Goal: Complete application form

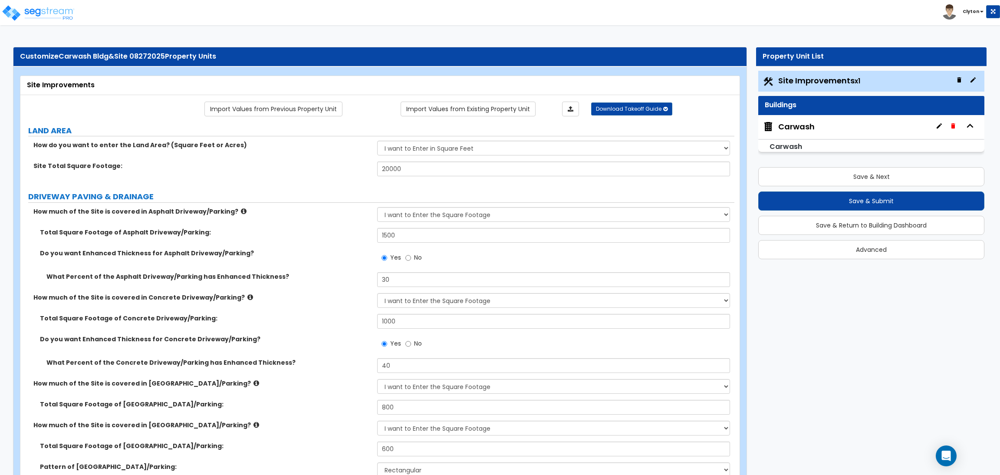
select select "2"
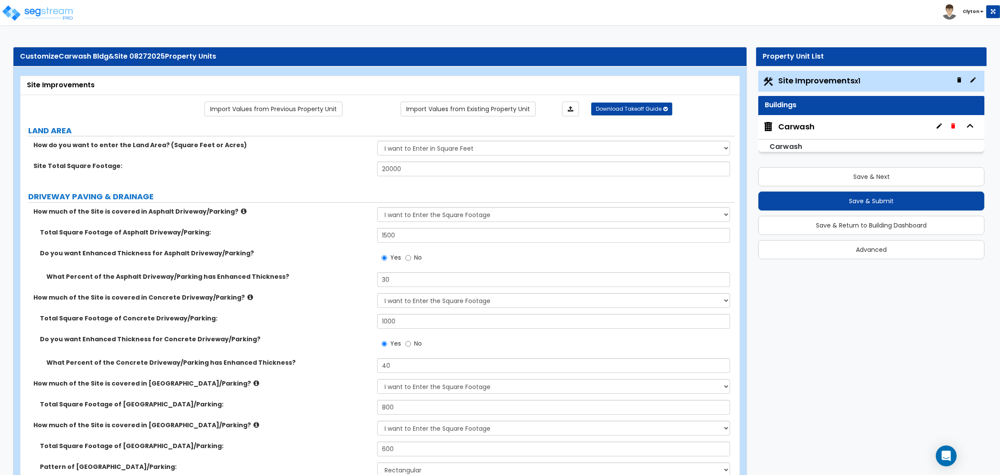
select select "2"
select select "1"
select select "2"
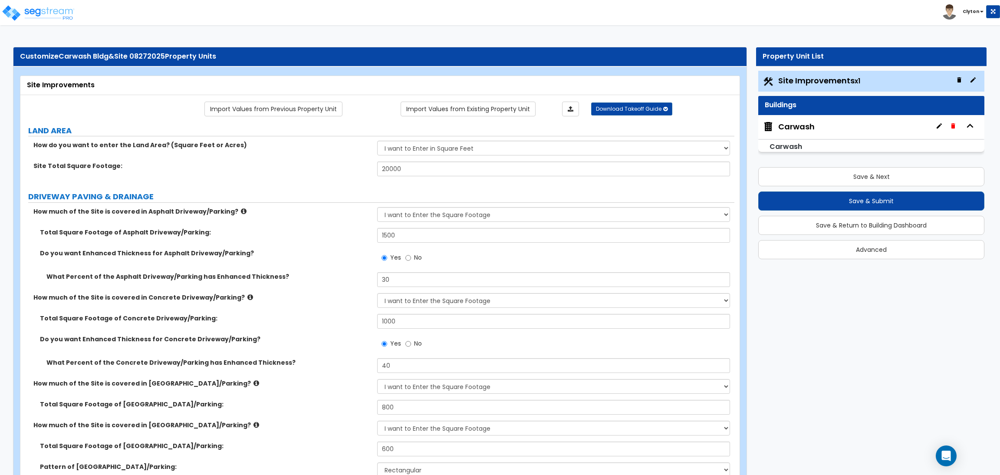
select select "2"
select select "1"
select select "2"
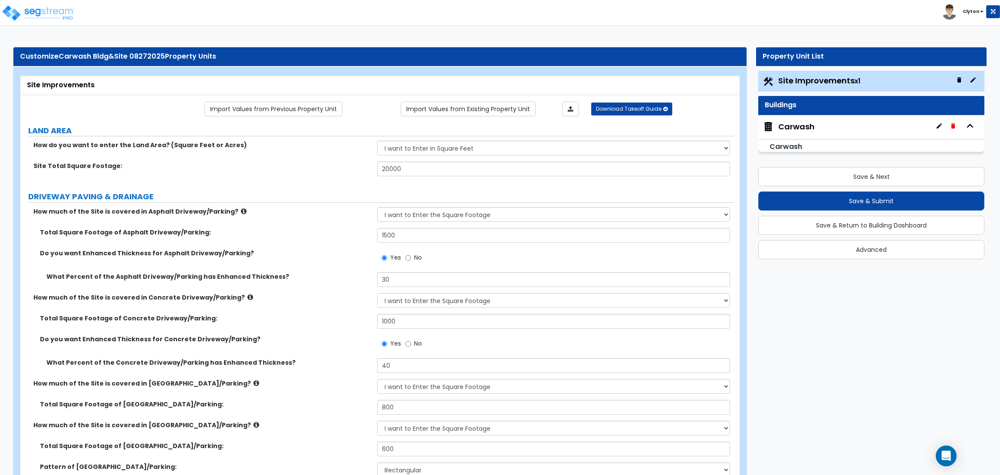
select select "3"
select select "2"
select select "1"
select select "2"
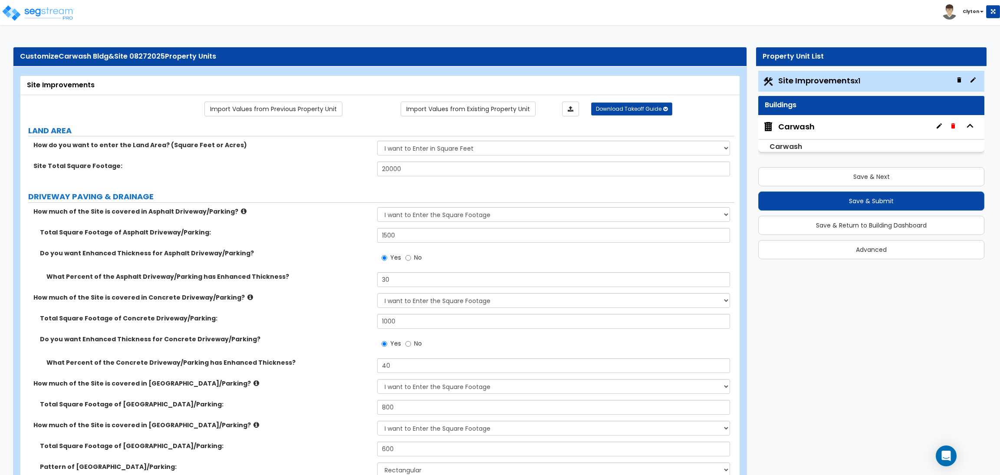
select select "1"
select select "4"
select select "2"
select select "1"
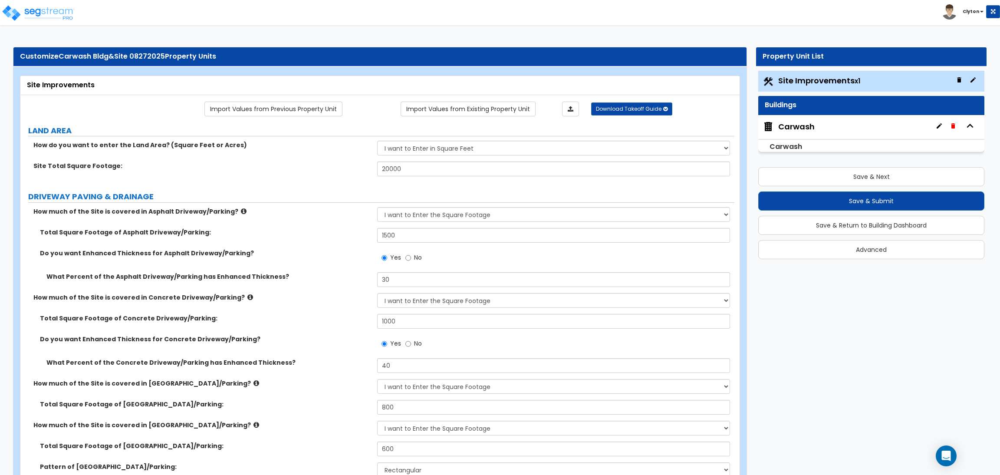
select select "3"
select select "6"
select select "3"
select select "9"
select select "2"
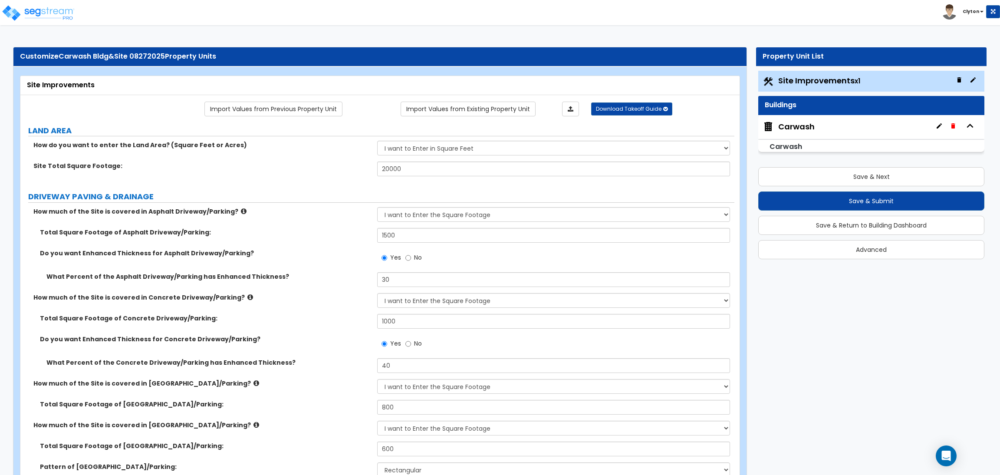
select select "3"
select select "2"
select select "3"
select select "1"
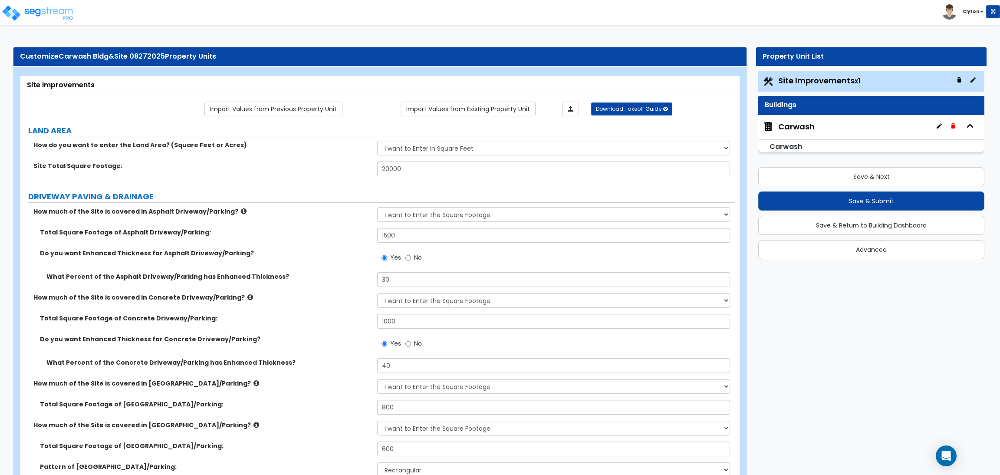
select select "1"
select select "3"
select select "2"
select select "7"
select select "10"
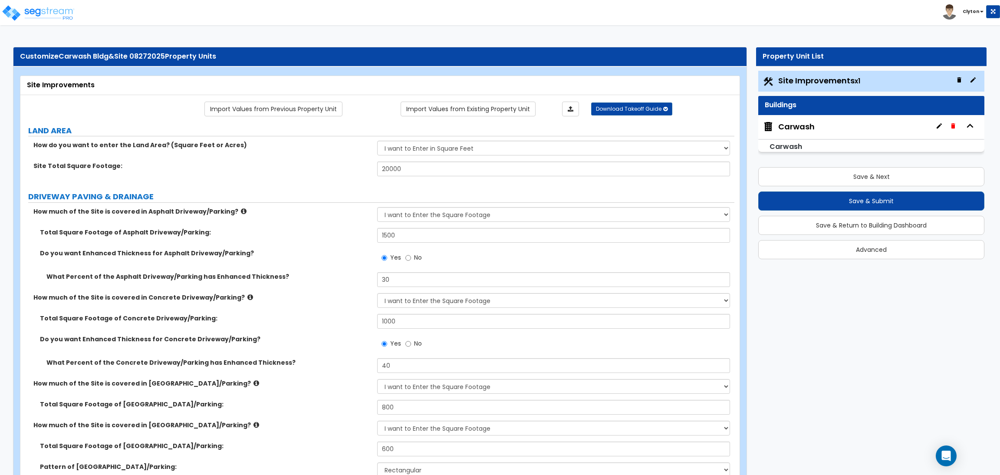
select select "3"
select select "1"
select select "2"
select select "10"
select select "3"
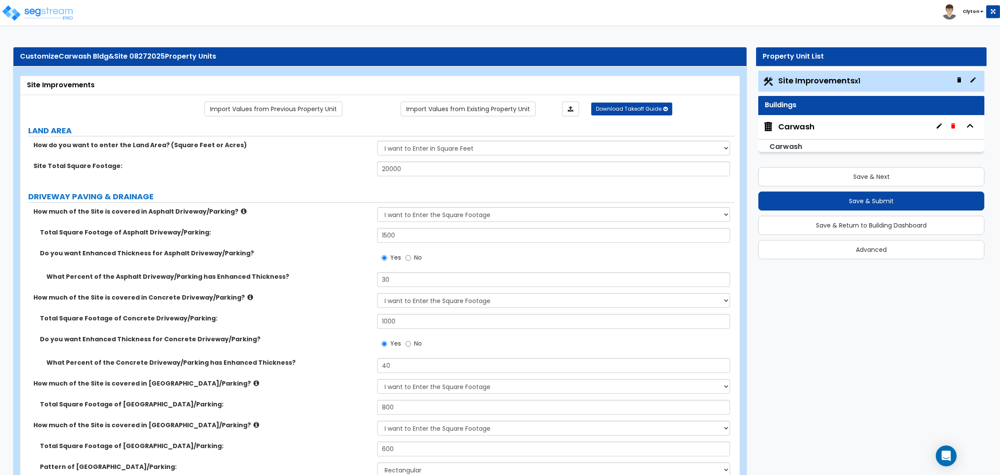
select select "2"
select select "1"
select select "5"
select select "2"
select select "3"
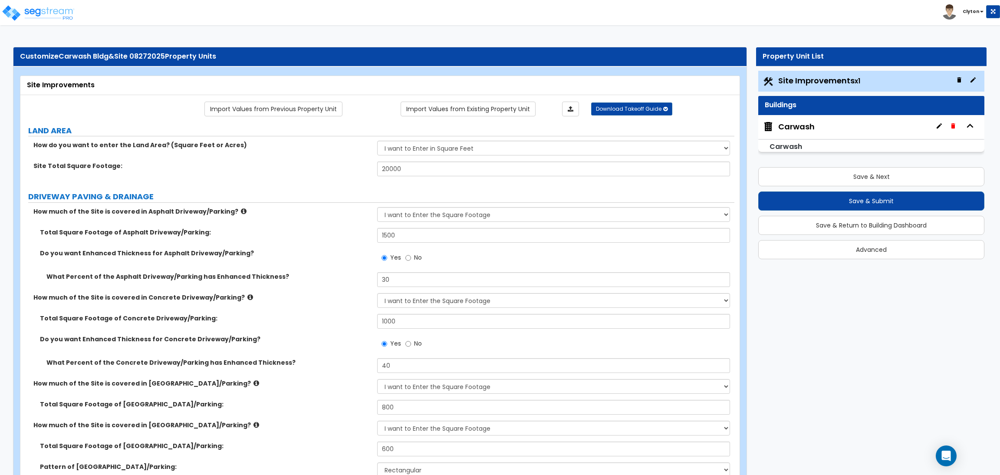
select select "2"
select select "1"
select select "2"
select select "6"
select select "1"
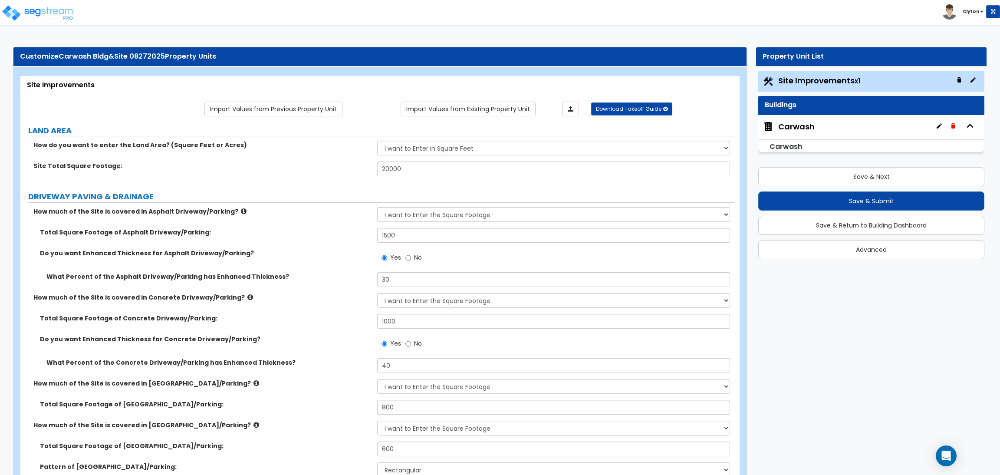
select select "5"
select select "3"
select select "11"
select select "12"
select select "18"
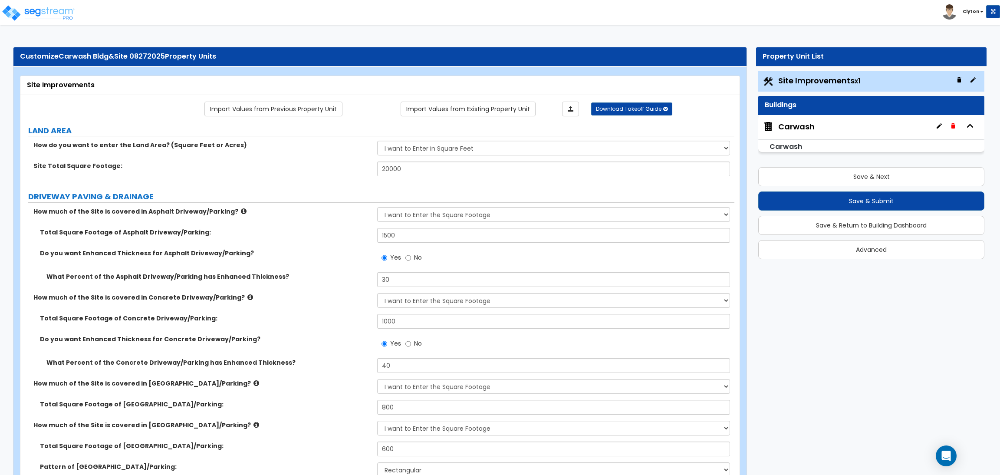
select select "4"
select select "1"
select select "5"
select select "1"
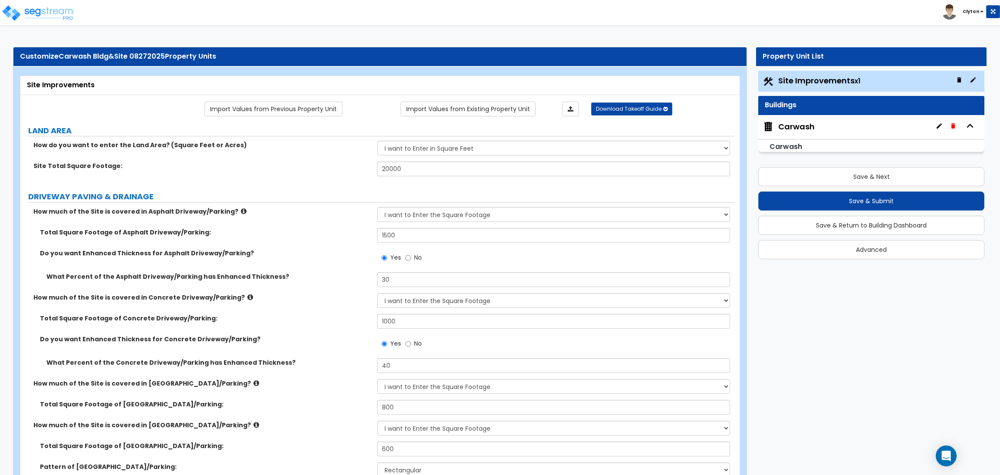
select select "2"
select select "1"
select select "4"
select select "2"
select select "5"
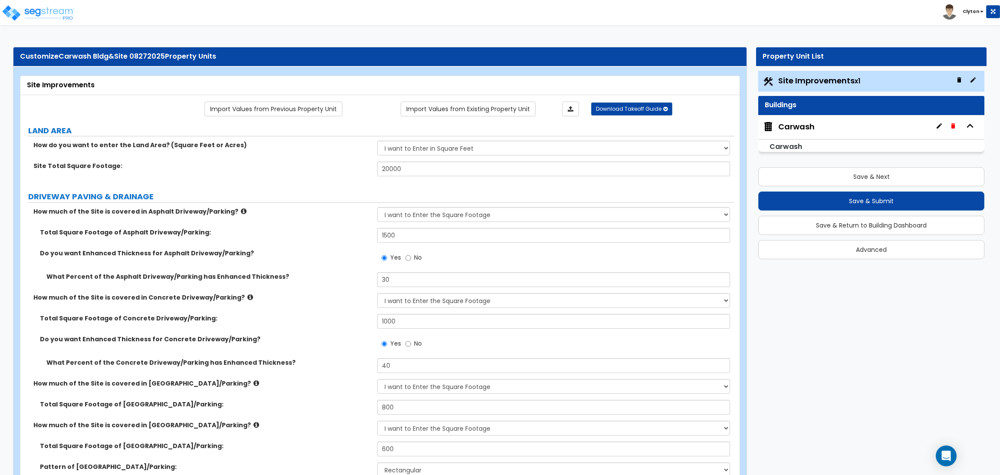
select select "1"
select select "2"
select select "1"
select select "3"
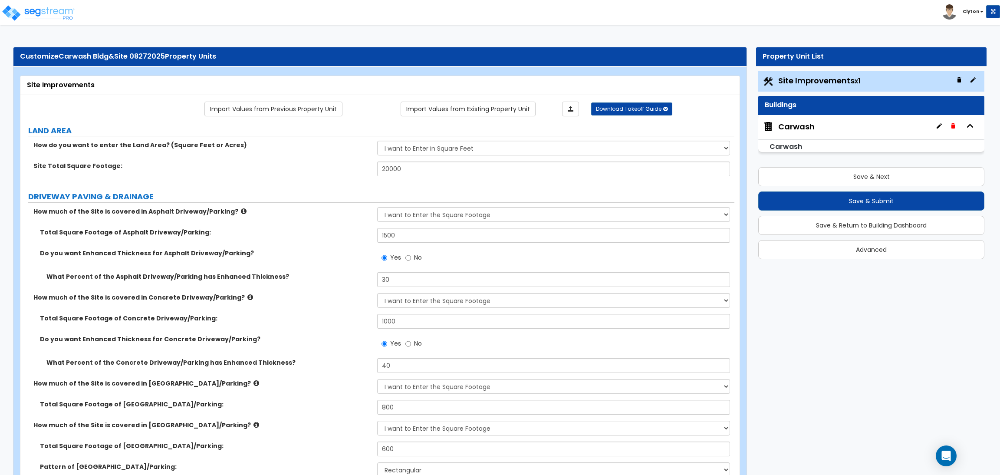
select select "1"
select select "3"
select select "2"
select select "4"
select select "2"
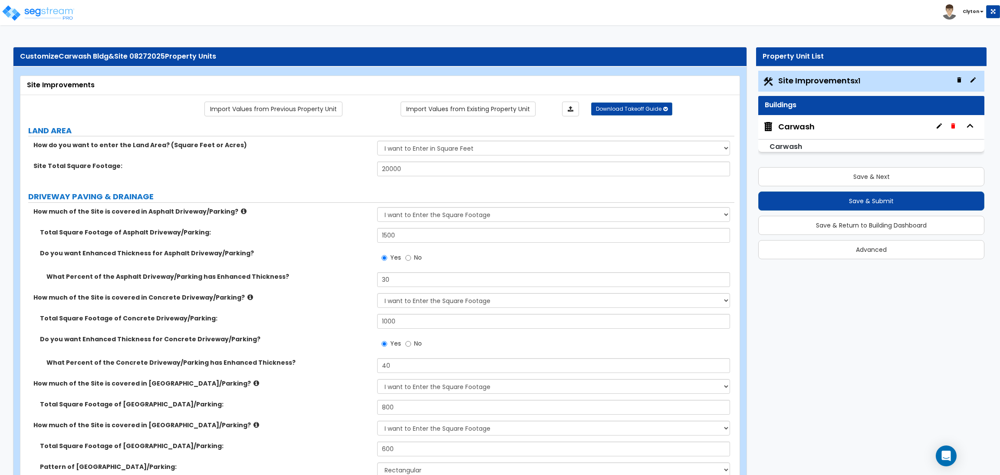
select select "2"
select select "1"
select select "2"
select select "4"
select select "2"
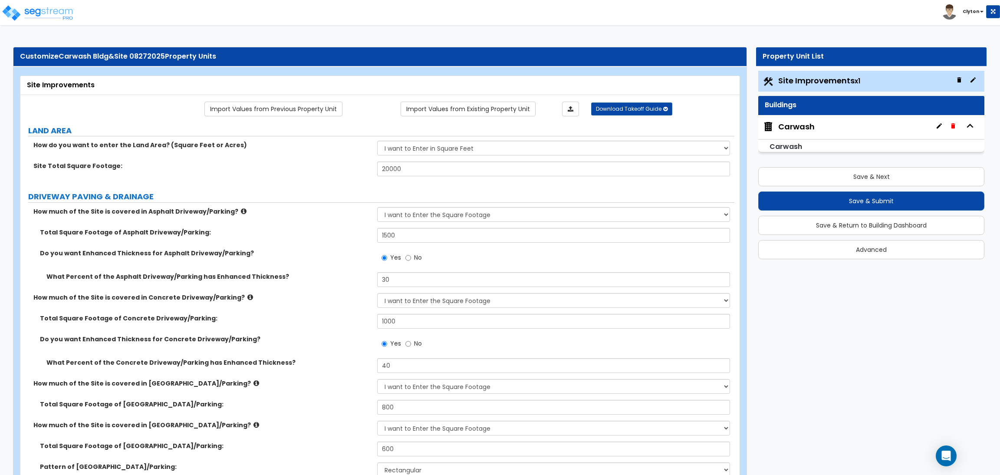
select select "1"
select select "2"
select select "1"
select select "2"
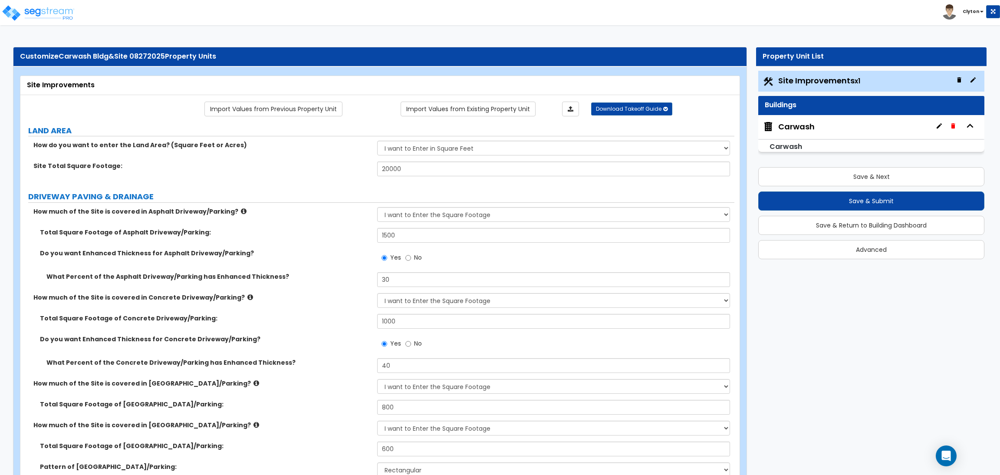
select select "3"
select select "1"
select select "4"
select select "8"
select select "2"
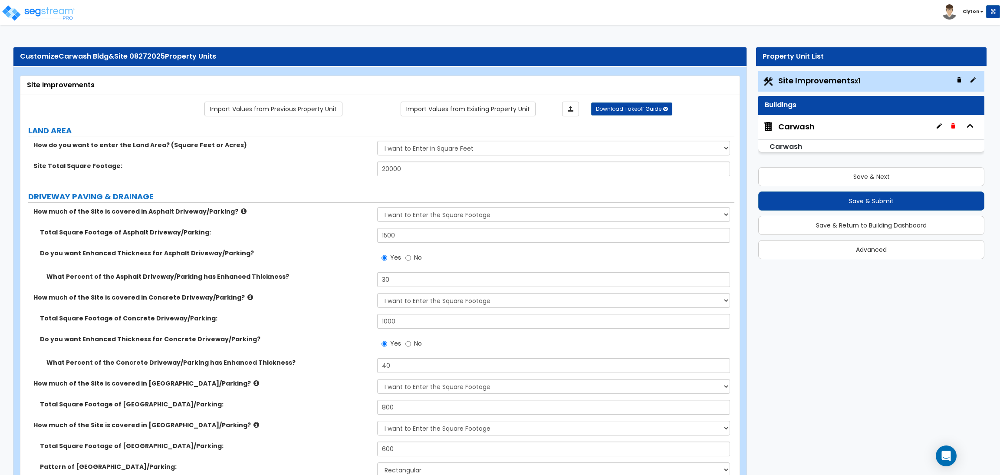
select select "1"
select select "4"
select select "5"
select select "2"
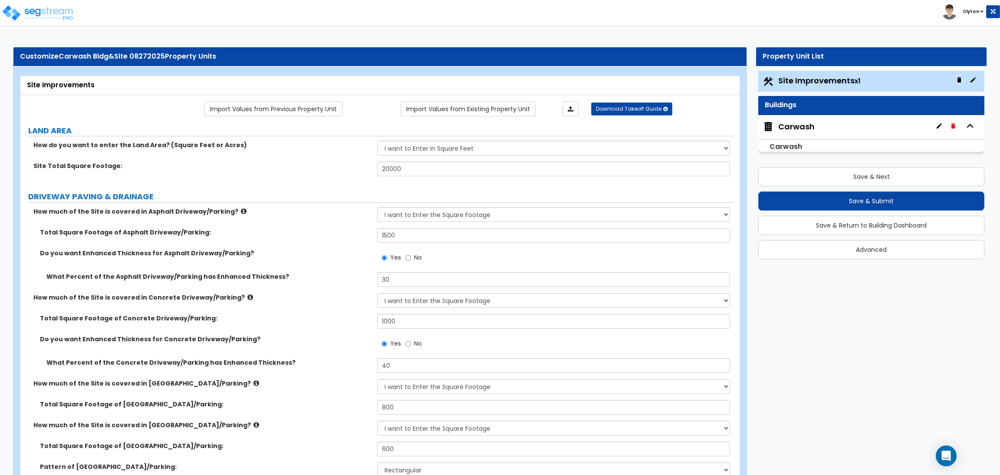
select select "3"
select select "2"
select select "3"
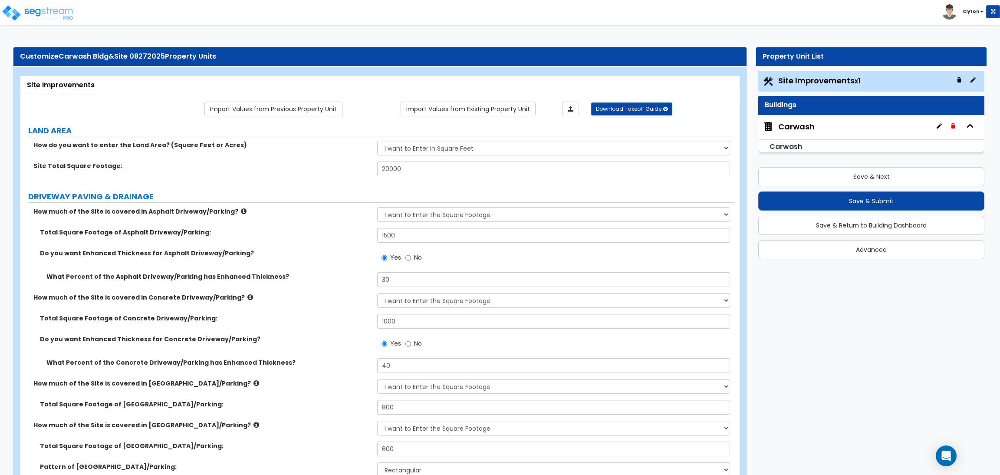
click at [327, 242] on div "Total Square Footage of Asphalt Driveway/Parking: 1500" at bounding box center [377, 238] width 714 height 21
click at [293, 270] on div "Do you want Enhanced Thickness for Asphalt Driveway/Parking? Yes No" at bounding box center [377, 260] width 714 height 23
click at [313, 365] on label "What Percent of the Concrete Driveway/Parking has Enhanced Thickness?" at bounding box center [208, 362] width 324 height 9
click at [324, 262] on div "Do you want Enhanced Thickness for Asphalt Driveway/Parking? Yes No" at bounding box center [377, 260] width 714 height 23
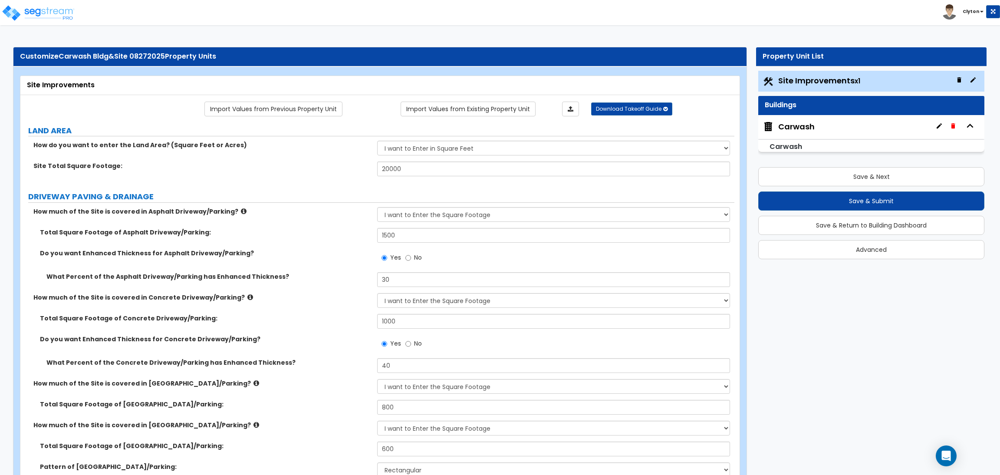
scroll to position [1019, 0]
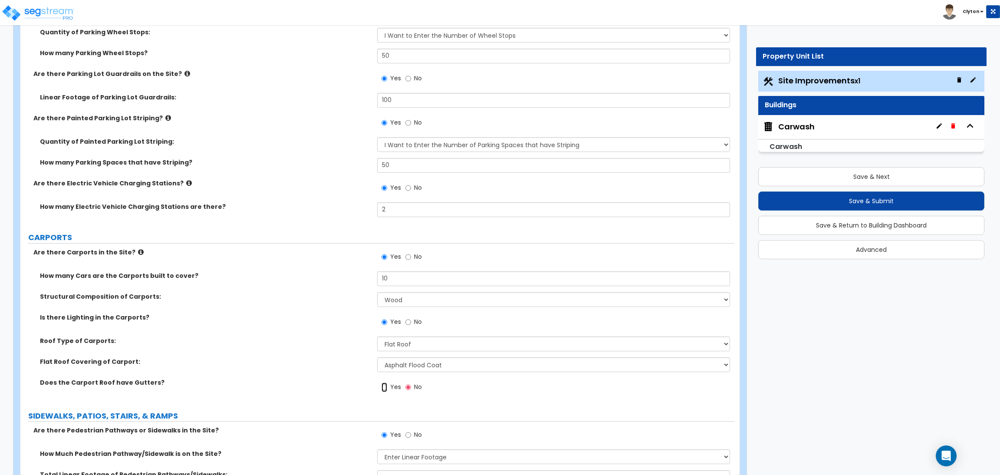
click at [384, 388] on input "Yes" at bounding box center [384, 387] width 6 height 10
click at [294, 326] on div "Is there Lighting in the Carports? Yes No" at bounding box center [377, 324] width 714 height 23
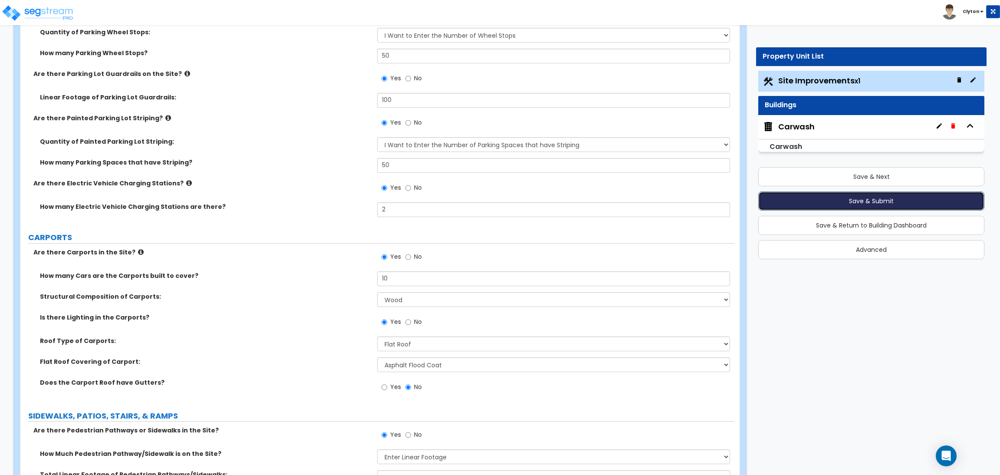
click at [876, 203] on button "Save & Submit" at bounding box center [871, 200] width 226 height 19
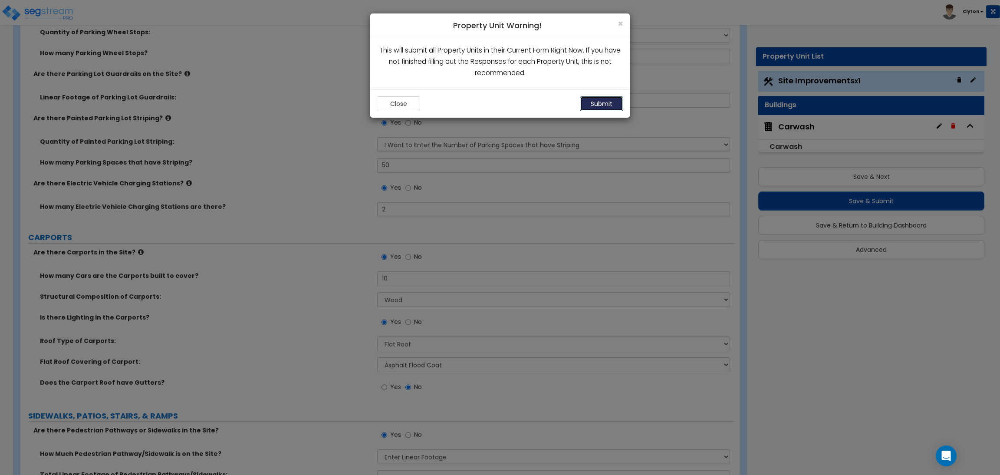
click at [606, 111] on button "Submit" at bounding box center [601, 103] width 43 height 15
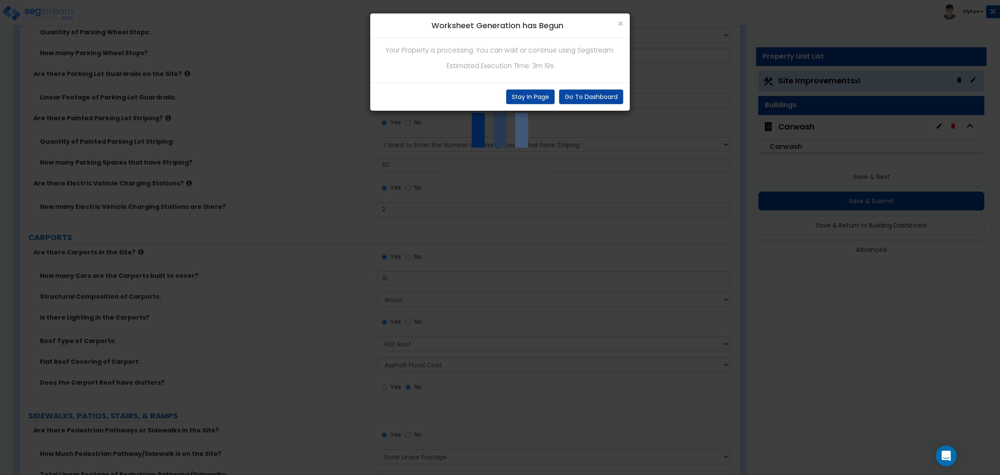
click at [264, 244] on div "× Worksheet Generation has Begun Your Property is processing. You can wait or c…" at bounding box center [500, 237] width 1000 height 475
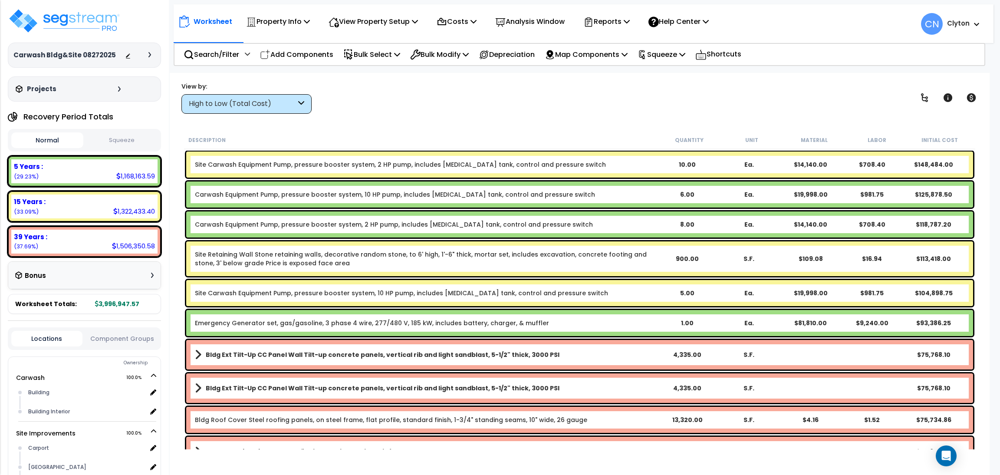
click at [246, 107] on div "High to Low (Total Cost)" at bounding box center [242, 104] width 107 height 10
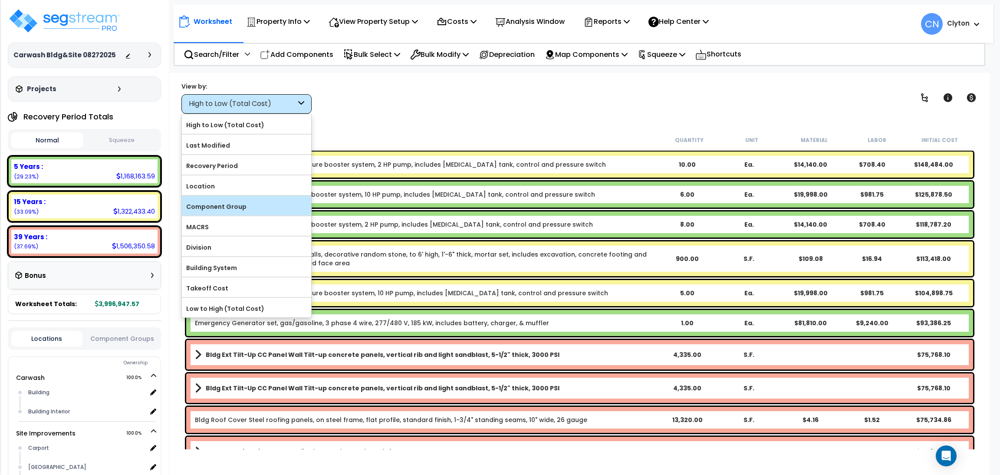
click at [210, 201] on label "Component Group" at bounding box center [246, 206] width 129 height 13
click at [0, 0] on input "Component Group" at bounding box center [0, 0] width 0 height 0
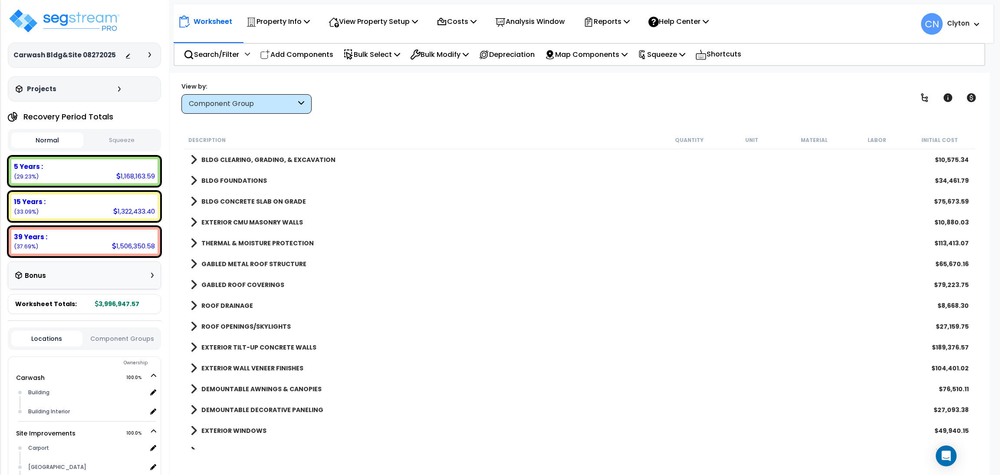
scroll to position [325, 0]
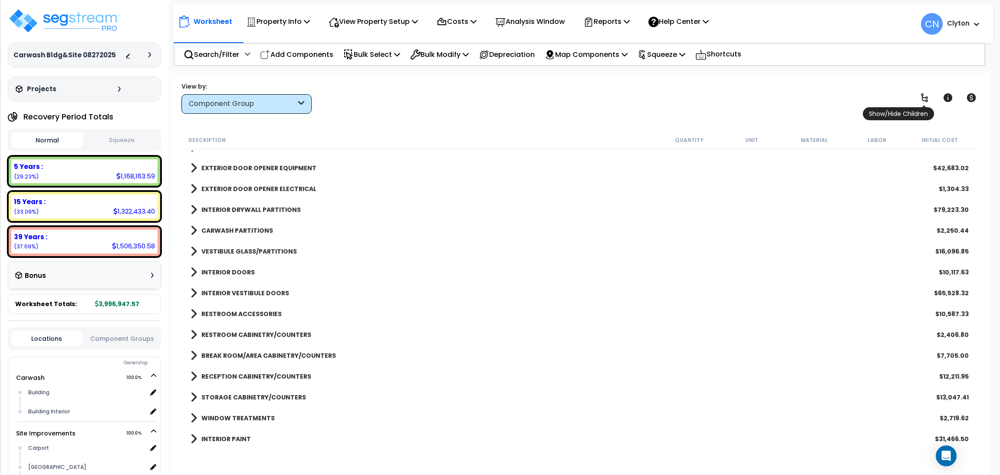
click at [927, 99] on icon at bounding box center [924, 97] width 10 height 10
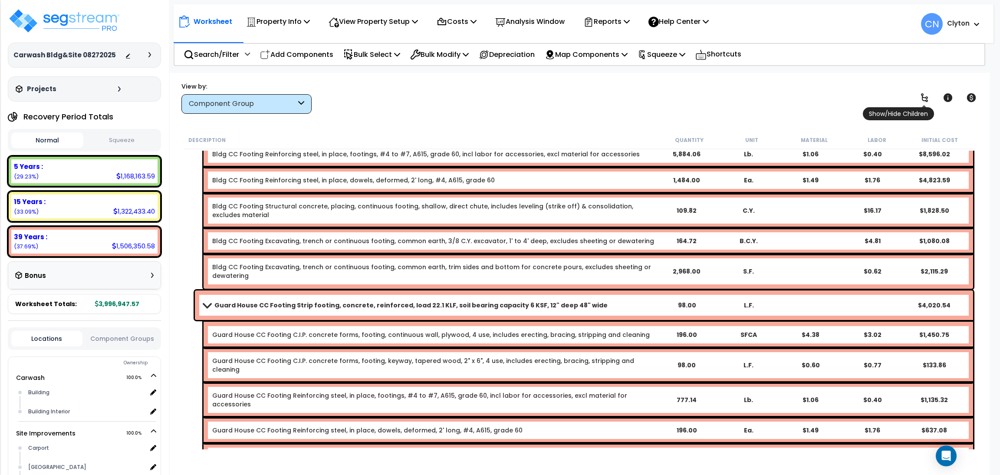
click at [927, 99] on icon at bounding box center [924, 97] width 10 height 10
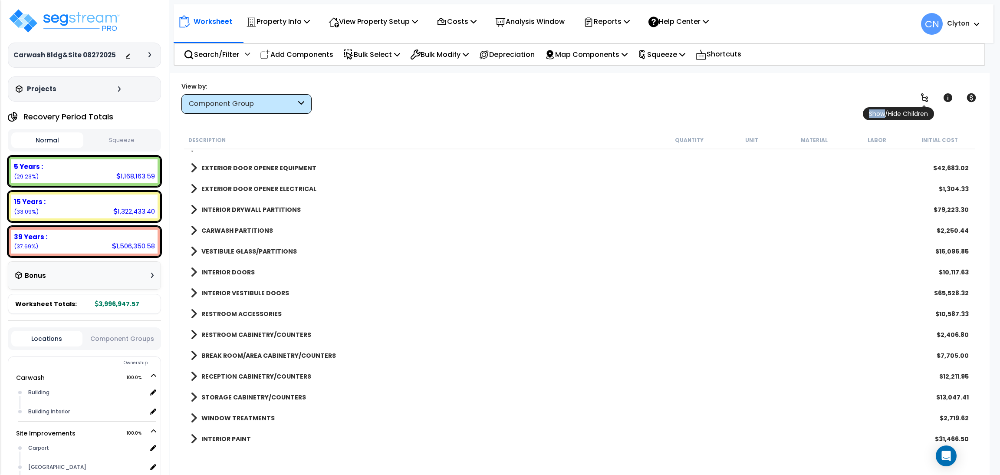
click at [927, 99] on icon at bounding box center [924, 97] width 10 height 10
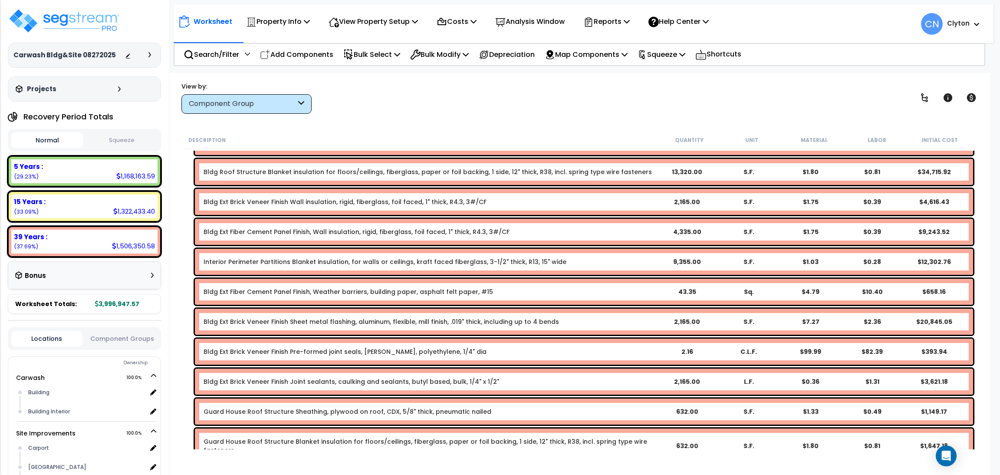
click at [433, 104] on div "View by: Component Group High to Low (Total Cost)" at bounding box center [579, 98] width 802 height 32
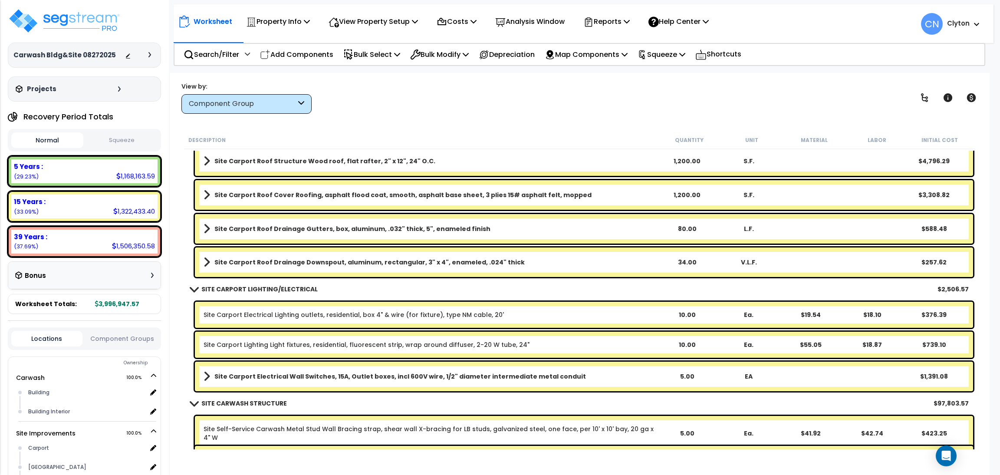
scroll to position [12430, 0]
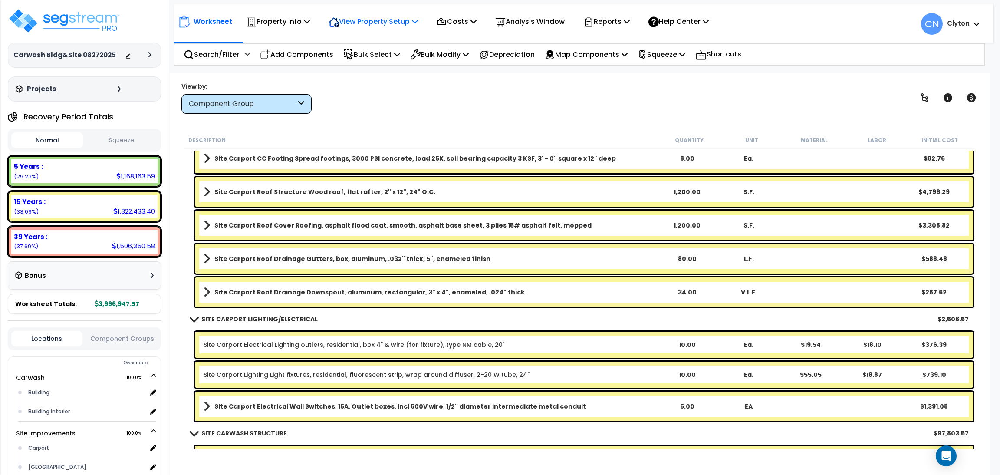
click at [365, 14] on div "View Property Setup" at bounding box center [372, 21] width 89 height 20
click at [352, 59] on link "View Questionnaire" at bounding box center [367, 59] width 86 height 17
click at [790, 100] on div "View by: Component Group High to Low (Total Cost)" at bounding box center [579, 98] width 802 height 32
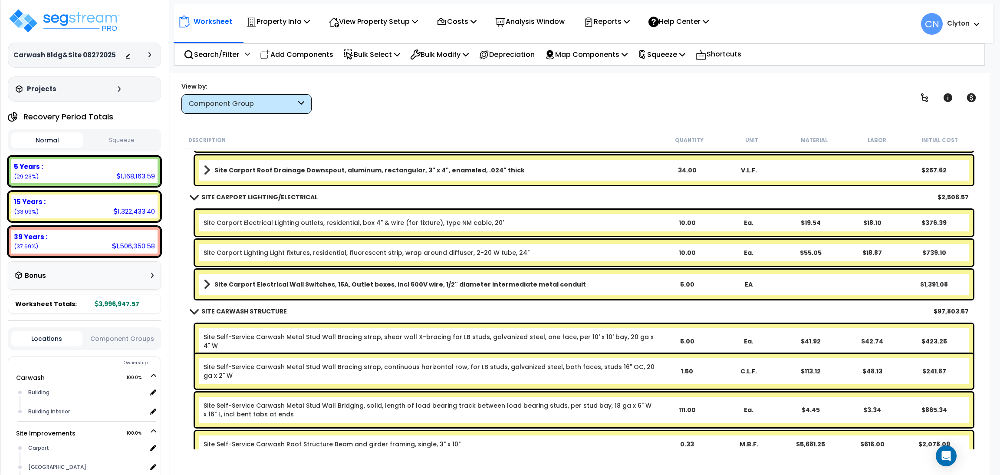
scroll to position [12560, 0]
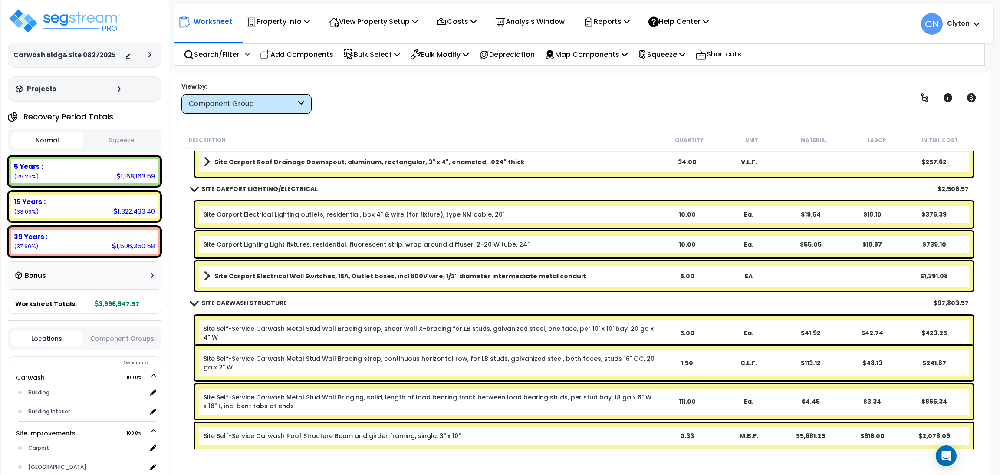
click at [694, 107] on div "View by: Component Group High to Low (Total Cost)" at bounding box center [579, 98] width 802 height 32
click at [787, 86] on div "View by: Component Group High to Low (Total Cost)" at bounding box center [579, 98] width 802 height 32
click at [721, 102] on div "View by: Component Group High to Low (Total Cost)" at bounding box center [579, 98] width 802 height 32
click at [751, 106] on div "View by: Component Group High to Low (Total Cost)" at bounding box center [579, 98] width 802 height 32
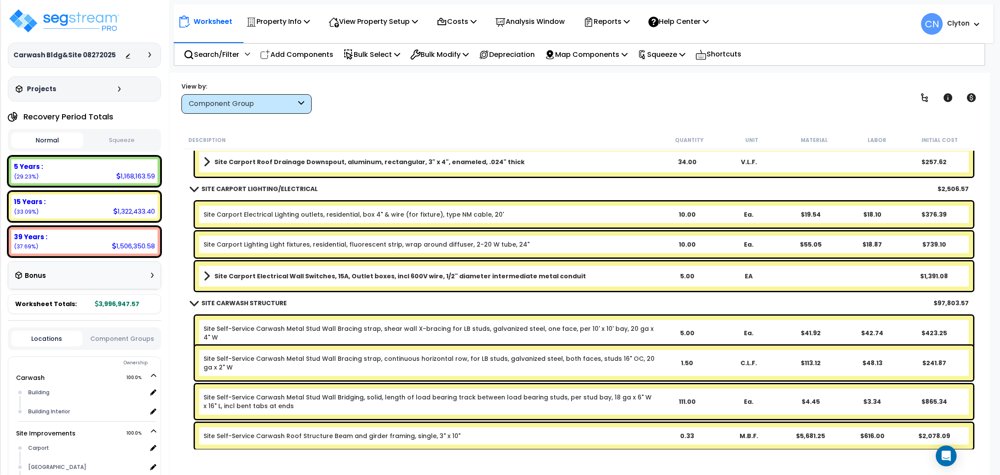
click at [727, 93] on div "View by: Component Group High to Low (Total Cost)" at bounding box center [579, 98] width 802 height 32
click at [706, 105] on div "View by: Component Group High to Low (Total Cost)" at bounding box center [579, 98] width 802 height 32
click at [646, 84] on div "View by: Component Group High to Low (Total Cost)" at bounding box center [579, 98] width 802 height 32
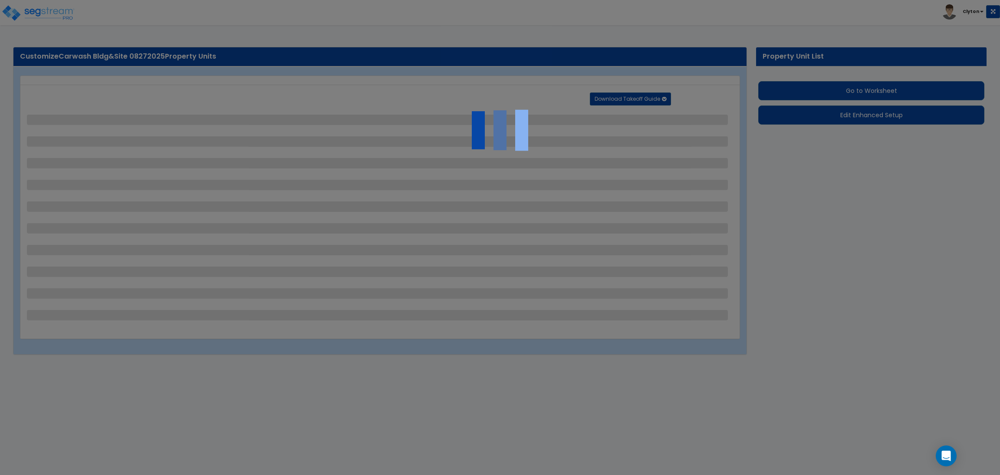
select select "2"
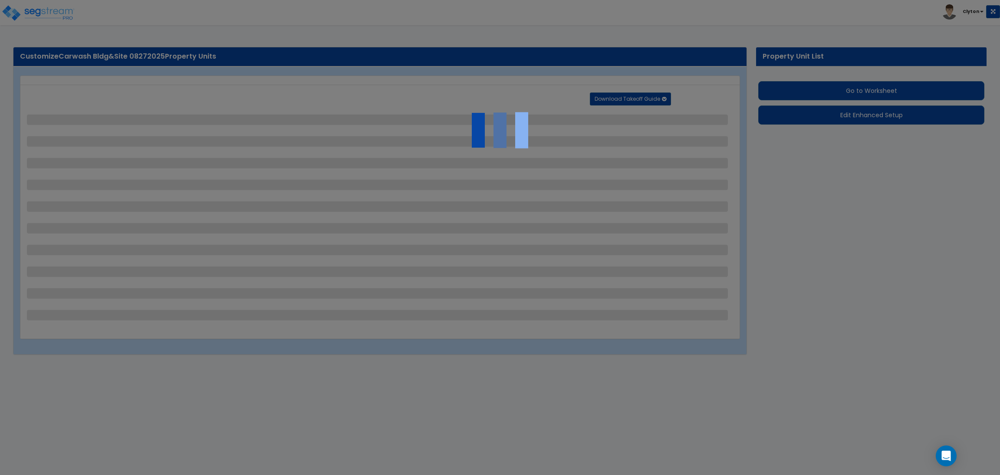
select select "2"
select select "1"
select select "2"
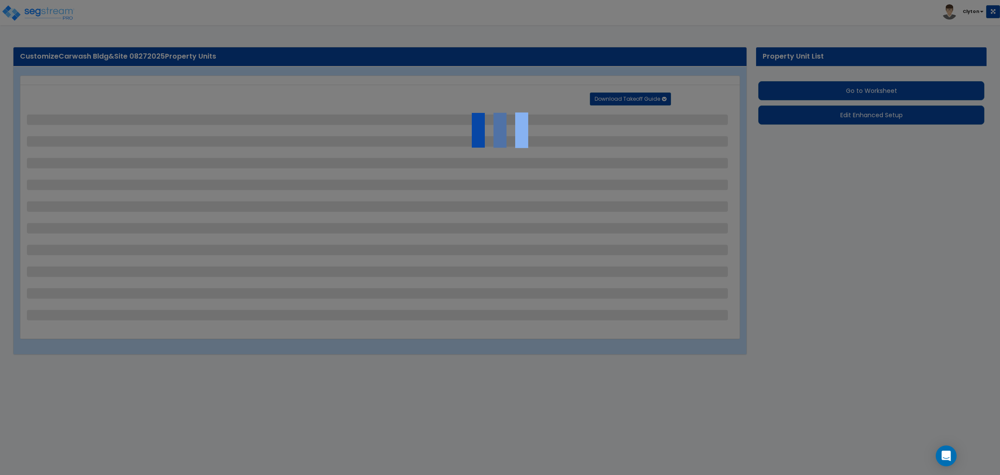
select select "2"
select select "1"
select select "2"
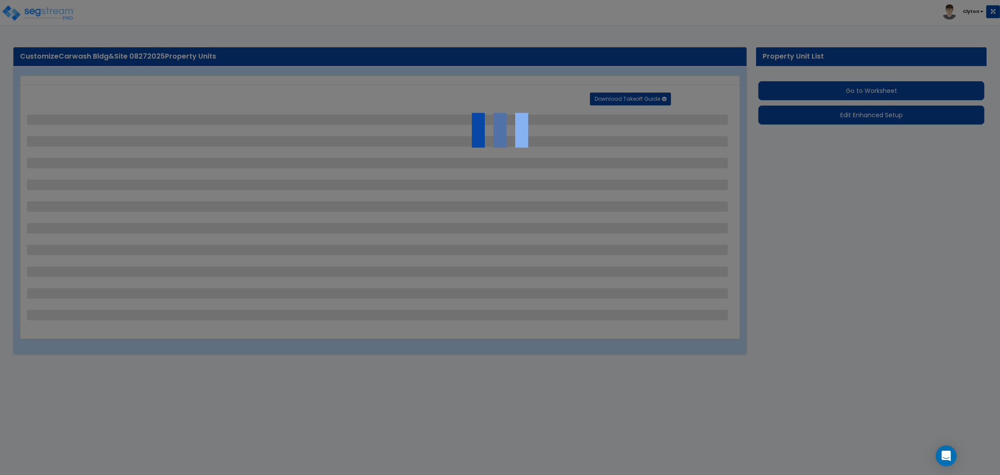
select select "3"
select select "2"
select select "1"
select select "2"
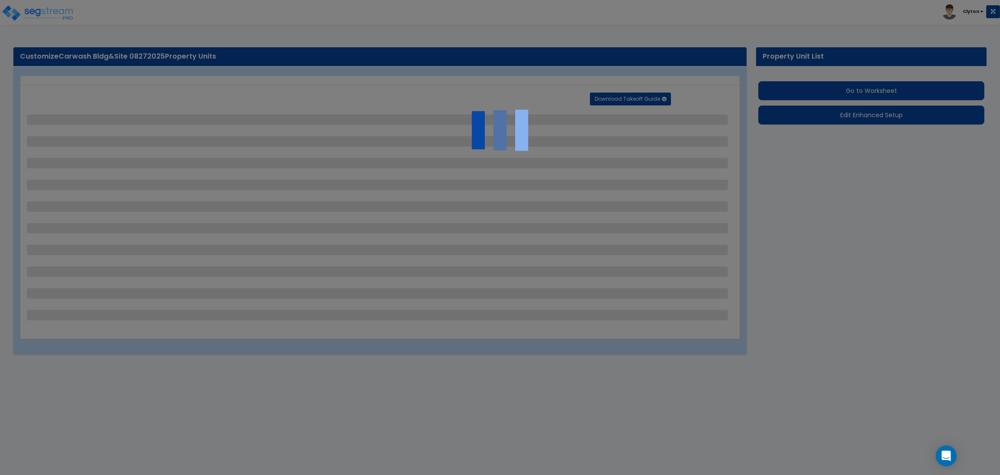
select select "1"
select select "4"
select select "2"
select select "1"
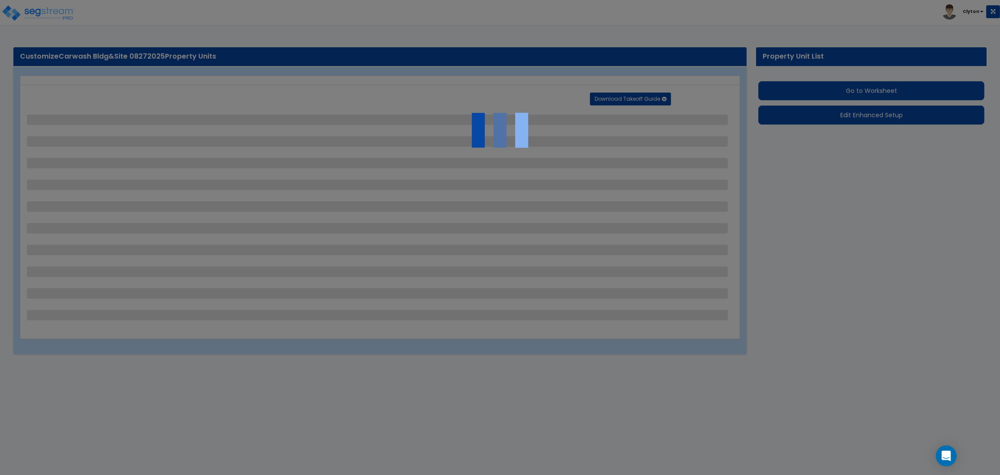
select select "3"
select select "6"
select select "3"
select select "9"
select select "2"
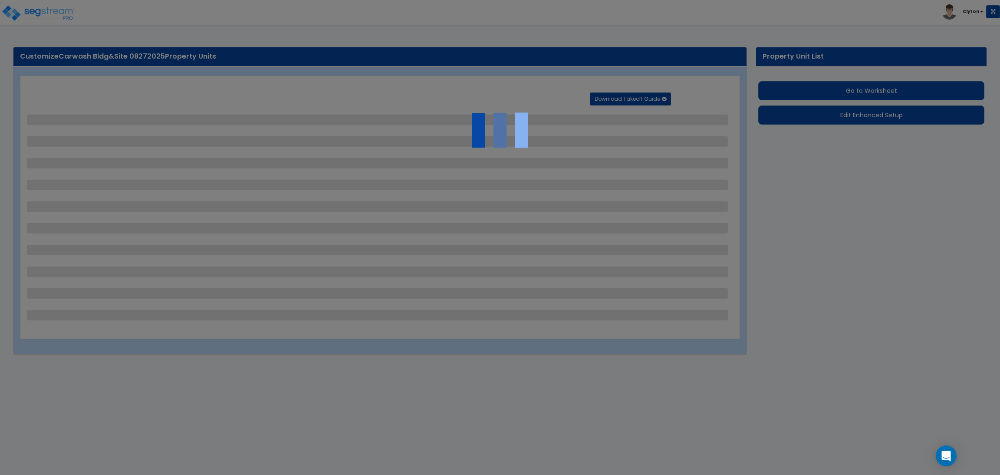
select select "3"
select select "2"
select select "3"
select select "1"
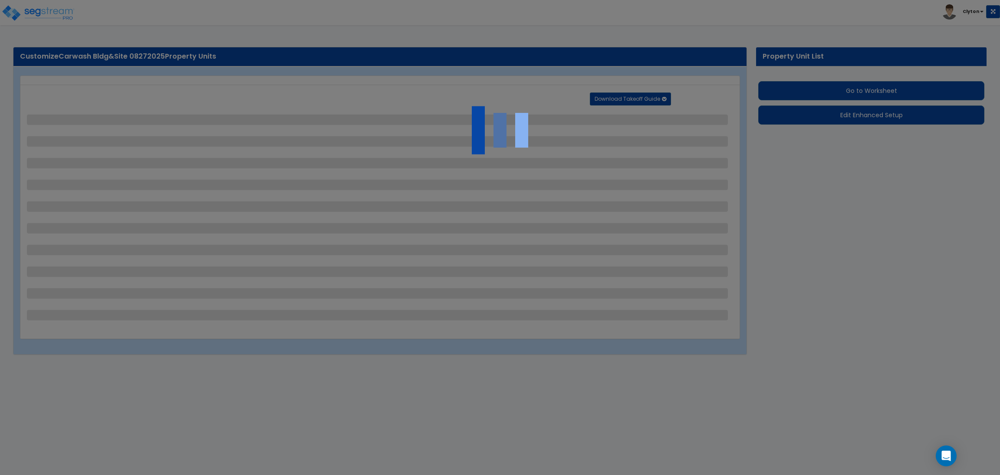
select select "1"
select select "3"
select select "2"
select select "7"
select select "10"
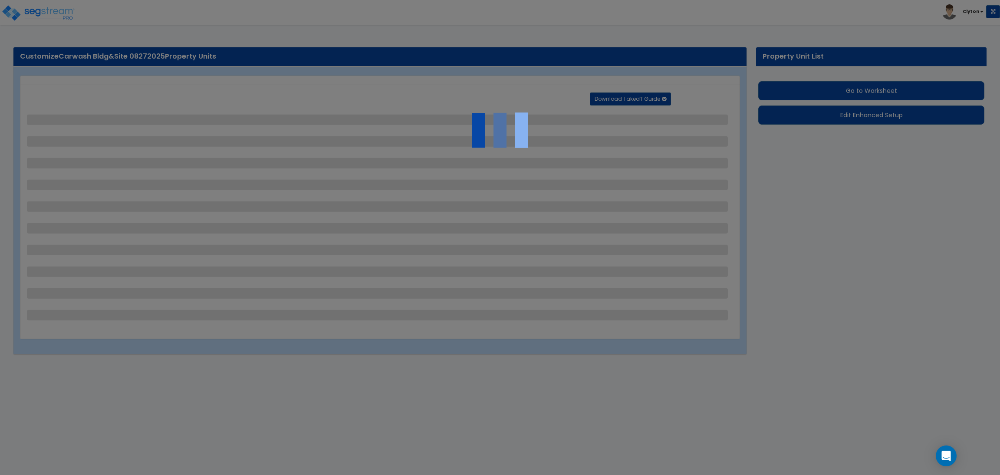
select select "3"
select select "1"
select select "2"
select select "10"
select select "3"
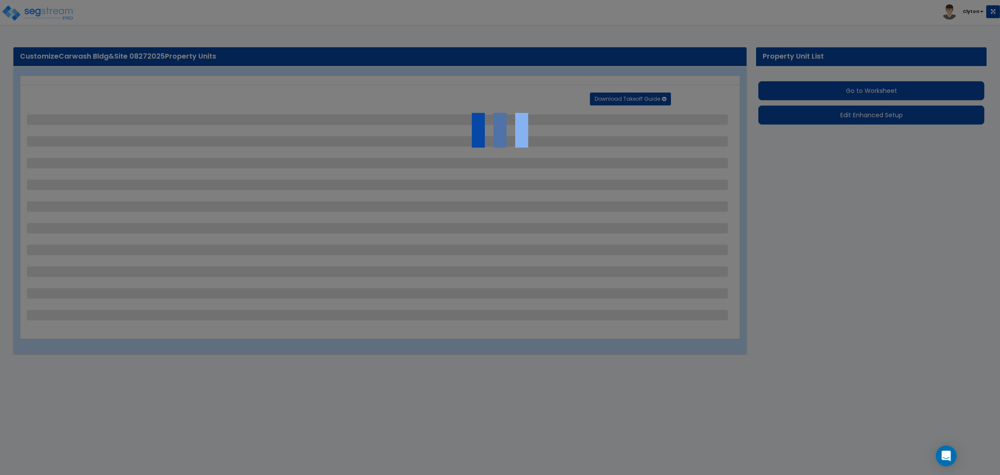
select select "2"
select select "1"
select select "5"
select select "2"
select select "3"
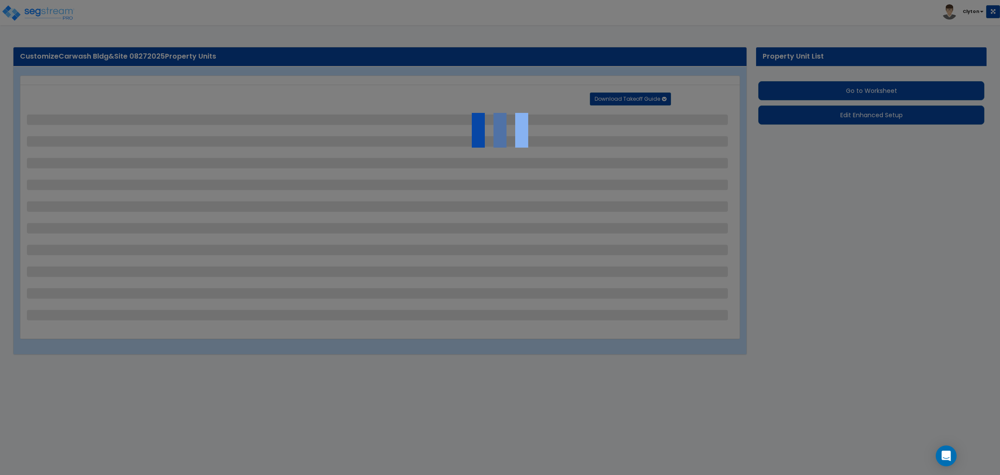
select select "2"
select select "1"
select select "2"
select select "6"
select select "1"
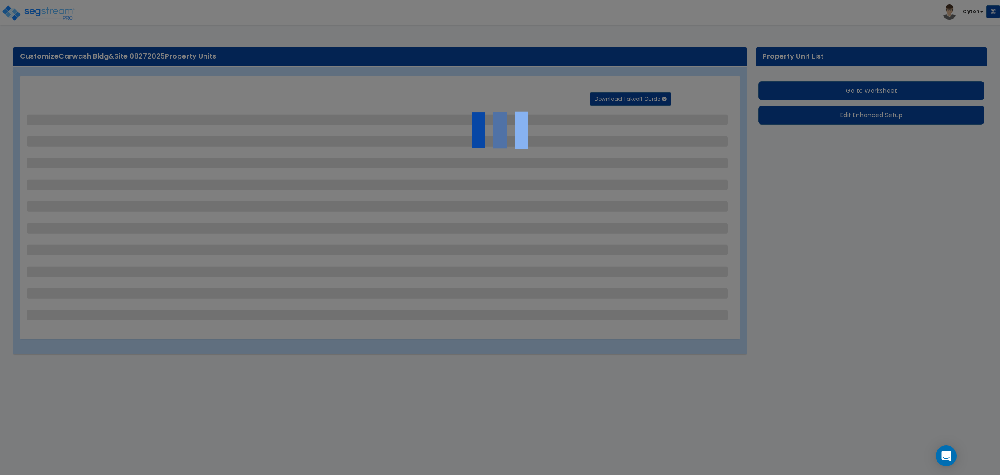
select select "5"
select select "3"
select select "11"
select select "12"
select select "18"
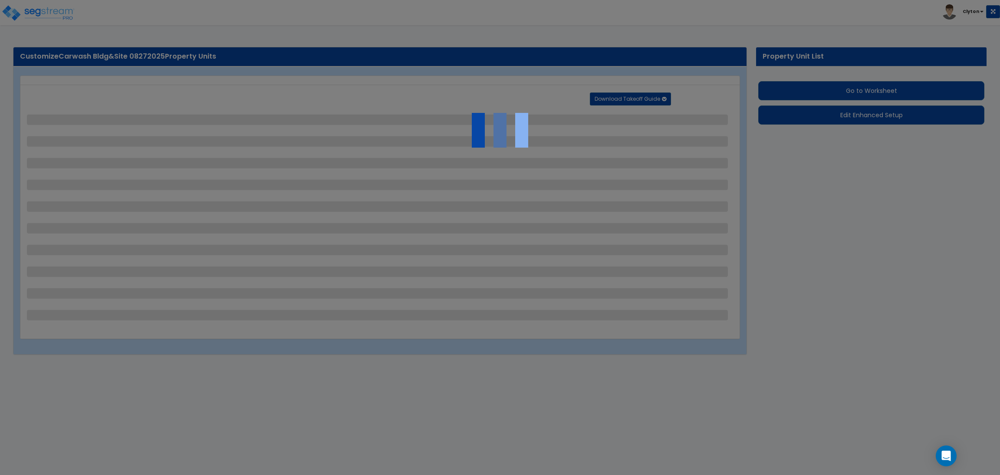
select select "4"
select select "1"
select select "5"
select select "1"
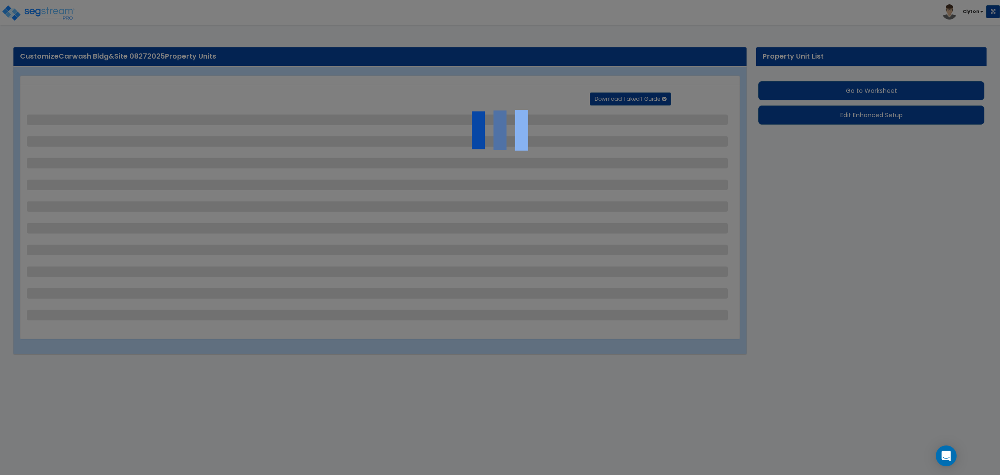
select select "2"
select select "1"
select select "4"
select select "2"
select select "5"
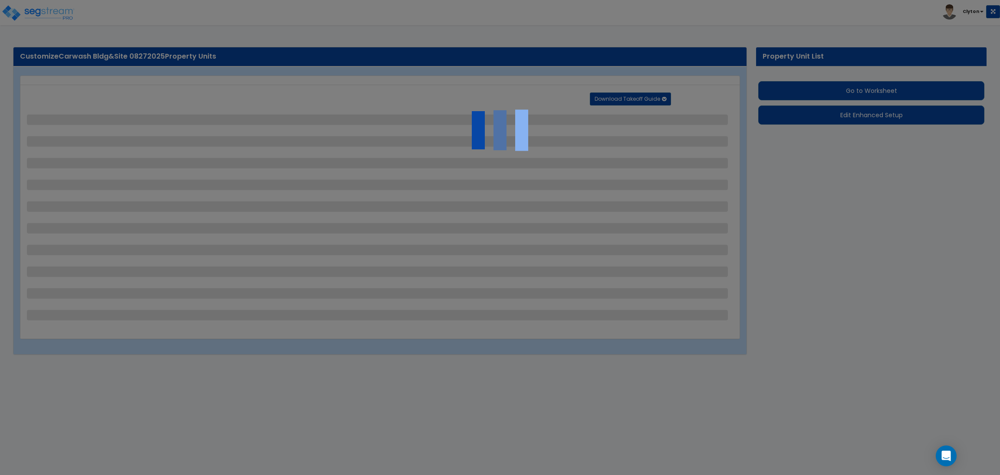
select select "1"
select select "2"
select select "1"
select select "3"
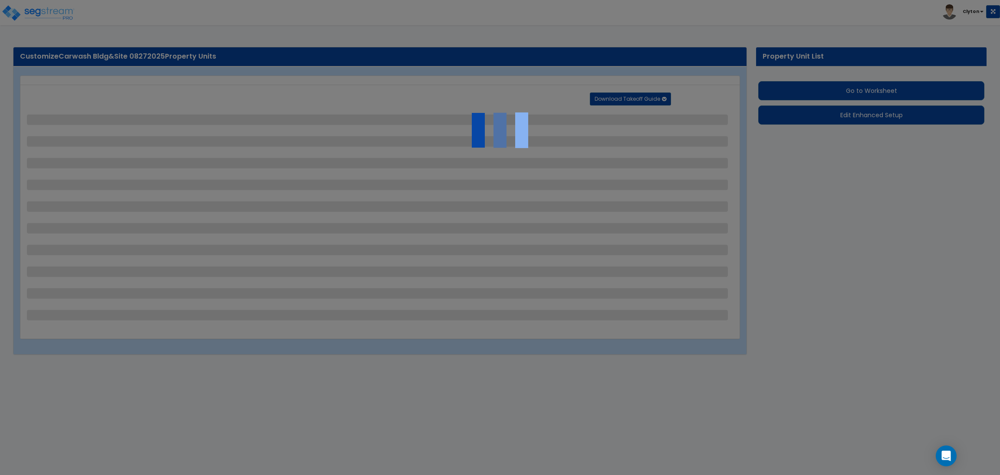
select select "1"
select select "3"
select select "2"
select select "4"
select select "2"
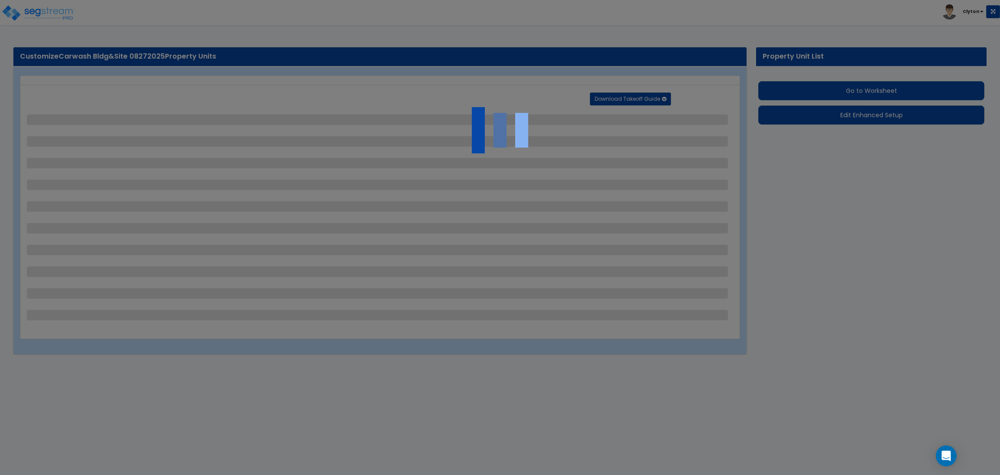
select select "2"
select select "1"
select select "2"
select select "4"
select select "2"
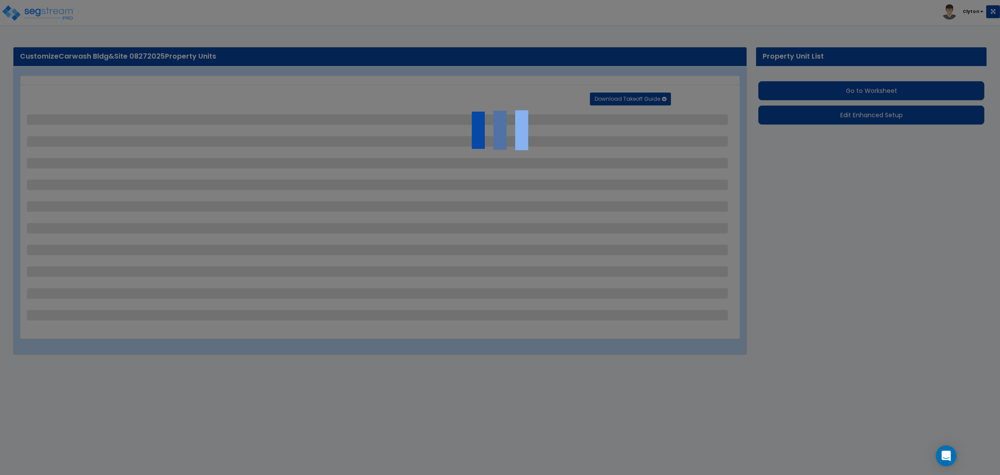
select select "1"
select select "2"
select select "1"
select select "2"
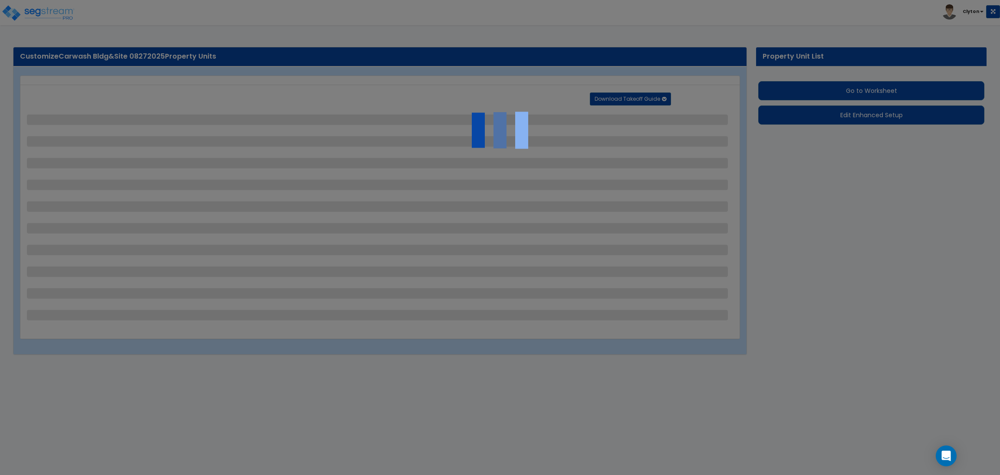
select select "3"
select select "1"
select select "4"
select select "8"
select select "2"
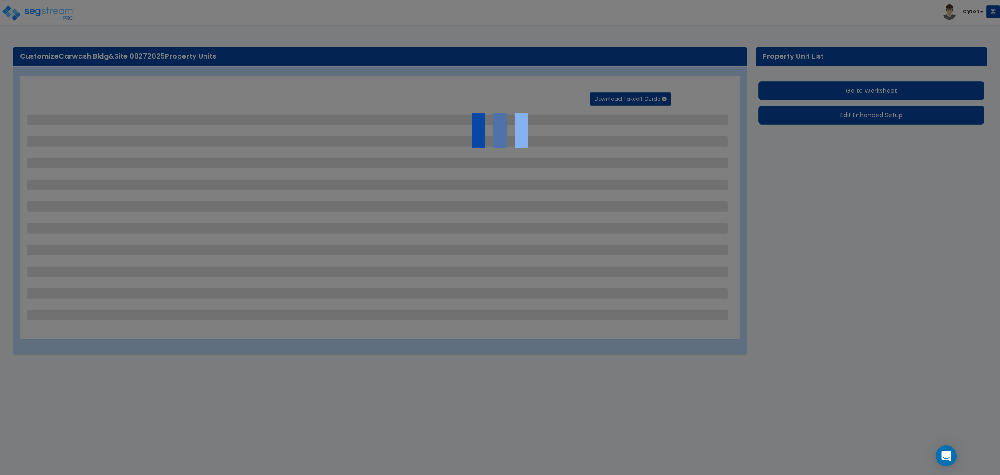
select select "1"
select select "4"
select select "5"
select select "2"
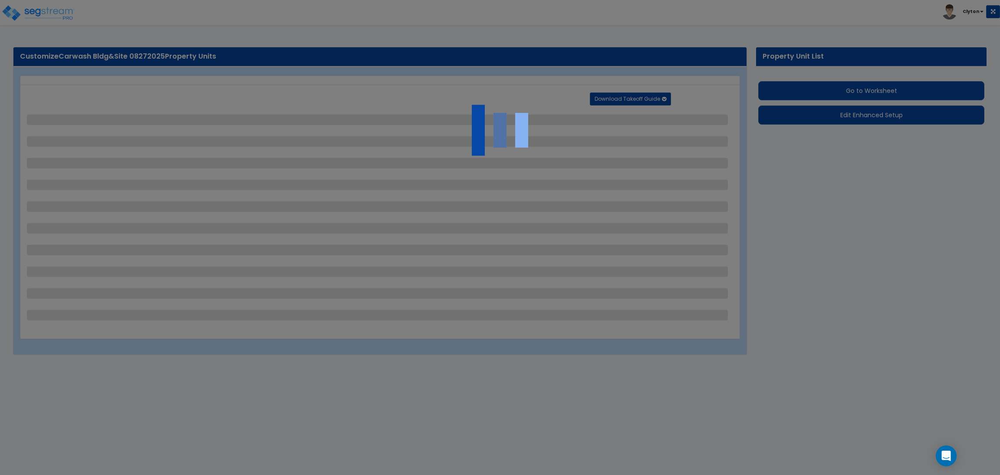
select select "3"
select select "2"
select select "3"
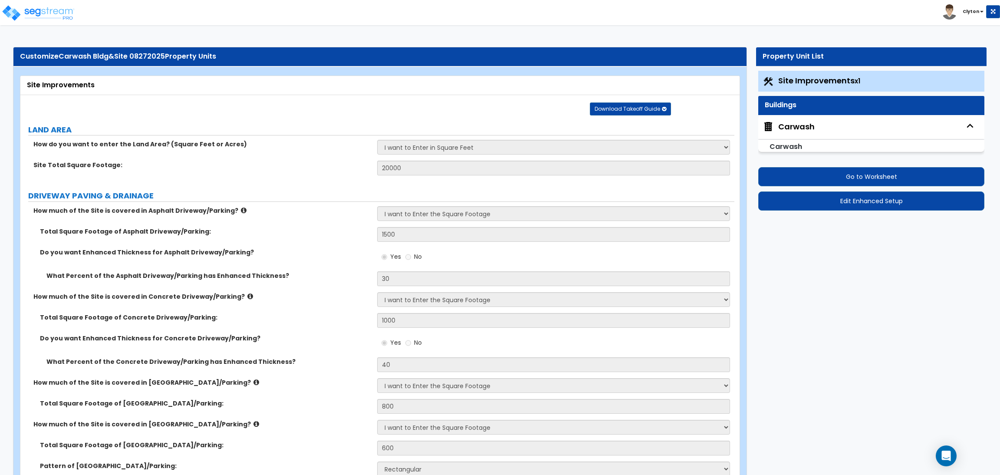
click at [293, 190] on label "DRIVEWAY PAVING & DRAINAGE" at bounding box center [381, 195] width 706 height 11
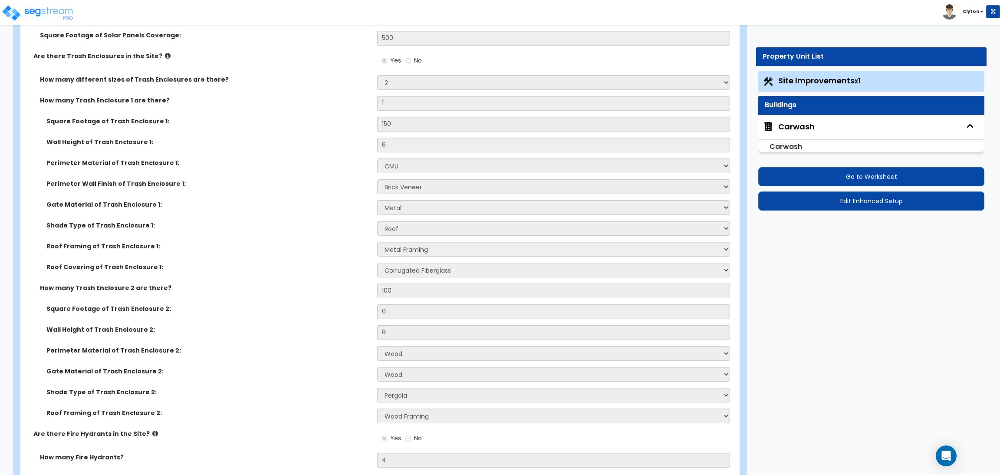
scroll to position [6047, 0]
